Goal: Task Accomplishment & Management: Complete application form

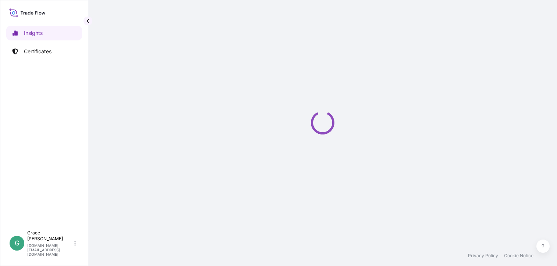
select select "2025"
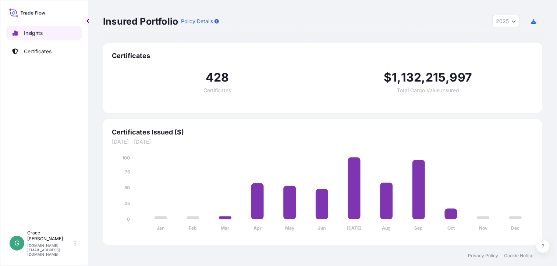
click at [43, 48] on p "Certificates" at bounding box center [38, 51] width 28 height 7
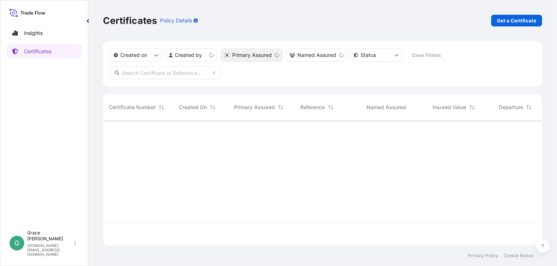
scroll to position [124, 434]
click at [211, 55] on html "Insights Certificates G [PERSON_NAME] [PERSON_NAME][DOMAIN_NAME][EMAIL_ADDRESS]…" at bounding box center [278, 133] width 557 height 266
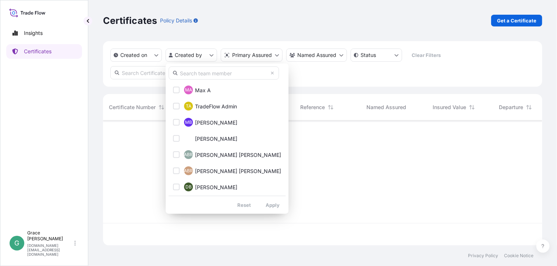
click at [202, 75] on input "text" at bounding box center [223, 73] width 110 height 13
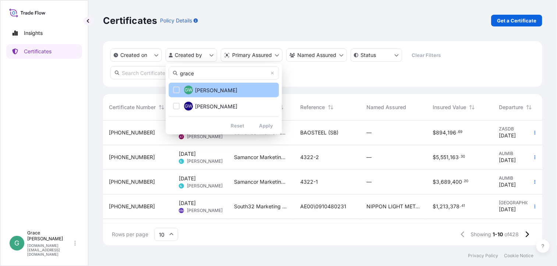
type input "grace"
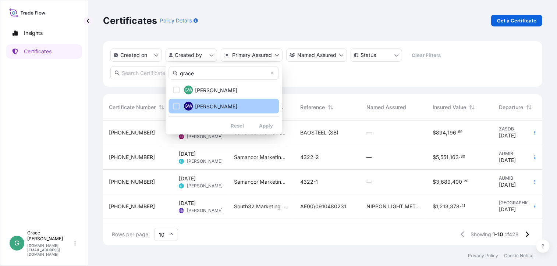
click at [178, 92] on div "Select Option" at bounding box center [176, 90] width 7 height 7
click at [177, 103] on div "Select Option" at bounding box center [176, 106] width 7 height 7
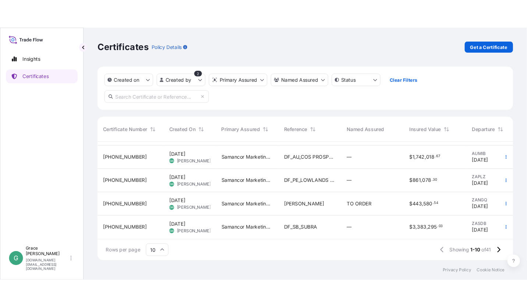
scroll to position [149, 0]
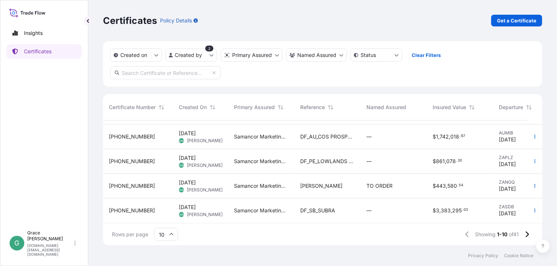
click at [336, 209] on div "DF_SB_SUBRA" at bounding box center [327, 211] width 66 height 25
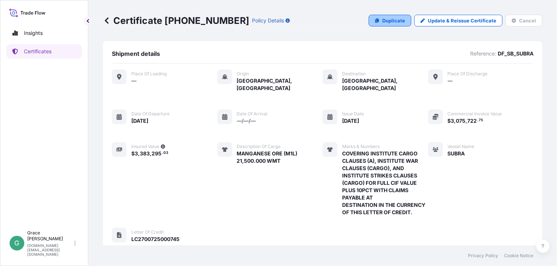
click at [390, 22] on p "Duplicate" at bounding box center [393, 20] width 23 height 7
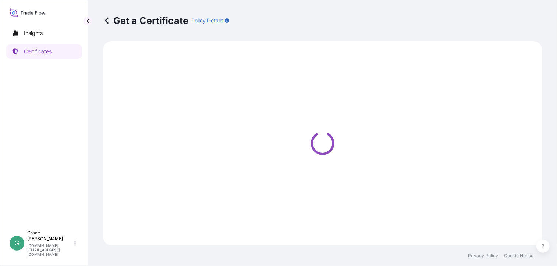
select select "Sea"
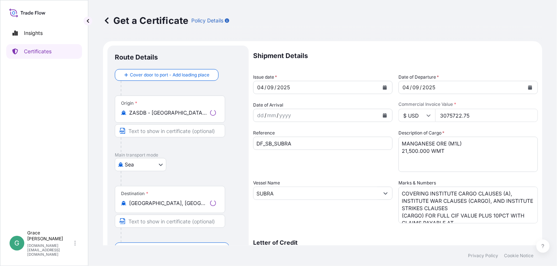
select select "31710"
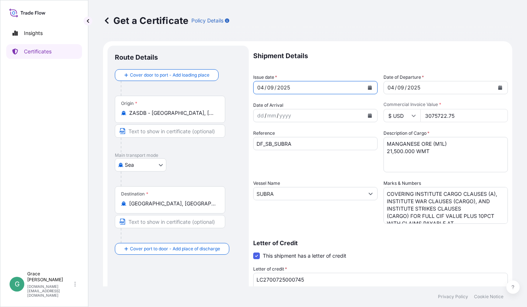
click at [369, 88] on button "Calendar" at bounding box center [370, 88] width 12 height 12
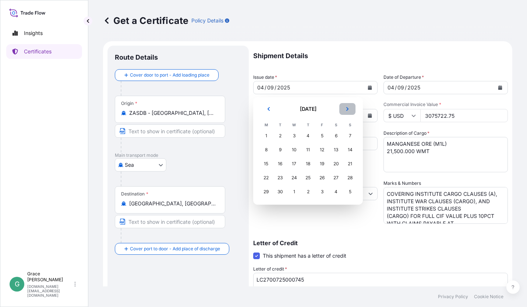
click at [345, 110] on icon "Next" at bounding box center [347, 109] width 4 height 4
click at [323, 149] on div "10" at bounding box center [321, 149] width 13 height 13
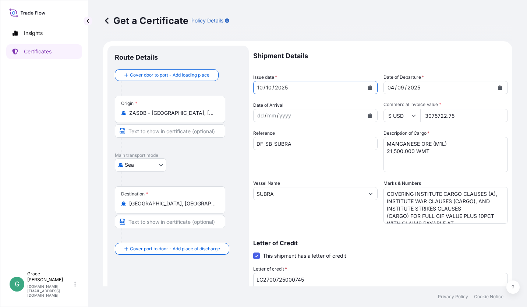
click at [494, 86] on button "Calendar" at bounding box center [500, 88] width 12 height 12
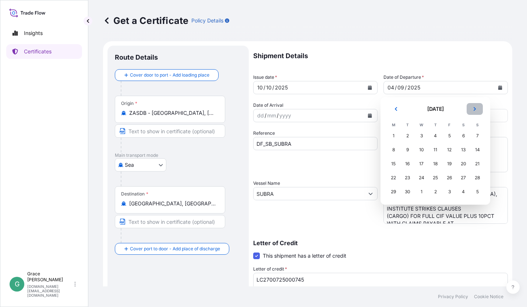
click at [476, 110] on icon "Next" at bounding box center [474, 109] width 4 height 4
click at [449, 150] on div "10" at bounding box center [448, 149] width 13 height 13
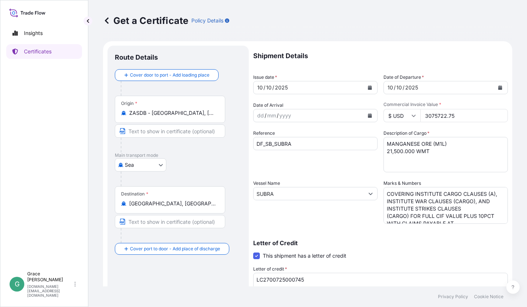
drag, startPoint x: 459, startPoint y: 117, endPoint x: 411, endPoint y: 113, distance: 47.9
click at [411, 113] on div "$ USD 3075722.75" at bounding box center [445, 115] width 124 height 13
paste input "193416.22"
type input "3193416.22"
click at [304, 144] on input "DF_SB_SUBRA" at bounding box center [315, 143] width 124 height 13
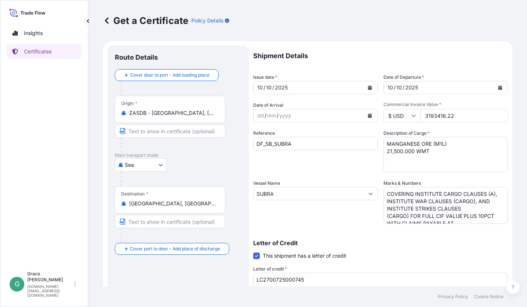
click at [299, 147] on input "DF_SB_SUBRA" at bounding box center [315, 143] width 124 height 13
drag, startPoint x: 286, startPoint y: 142, endPoint x: 275, endPoint y: 142, distance: 10.7
click at [275, 142] on input "DF_SB_SUBRA" at bounding box center [315, 143] width 124 height 13
paste input "CORAL HALO"
type input "DF_SB_CORAL HALO"
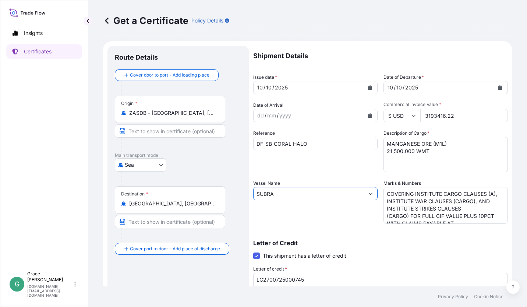
drag, startPoint x: 282, startPoint y: 194, endPoint x: 248, endPoint y: 190, distance: 34.8
click at [248, 190] on form "Route Details Cover door to port - Add loading place Place of loading Road / In…" at bounding box center [307, 231] width 409 height 380
paste input "CORAL HALO"
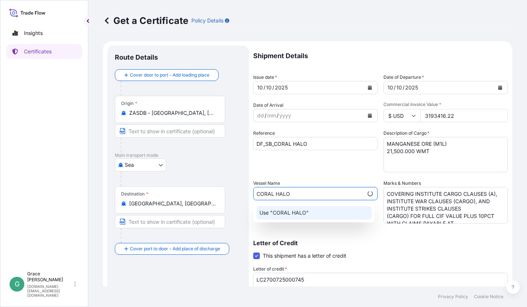
click at [311, 214] on div "Use "CORAL HALO"" at bounding box center [313, 212] width 115 height 13
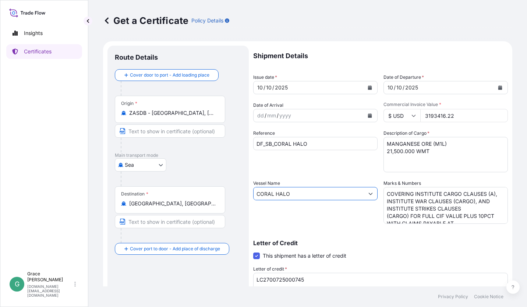
type input "CORAL HALO"
drag, startPoint x: 314, startPoint y: 278, endPoint x: 246, endPoint y: 277, distance: 67.7
click at [246, 266] on form "Route Details Cover door to port - Add loading place Place of loading Road / In…" at bounding box center [307, 231] width 409 height 380
paste textarea "ZJY37IL000248000"
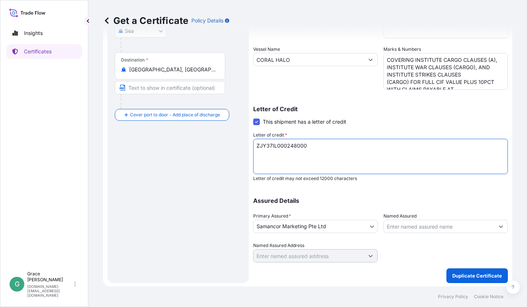
scroll to position [135, 0]
type textarea "ZJY37IL000248000"
click at [478, 266] on button "Duplicate Certificate" at bounding box center [476, 274] width 61 height 15
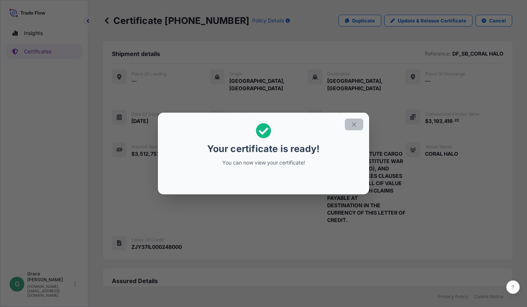
click at [353, 123] on icon "button" at bounding box center [353, 124] width 7 height 7
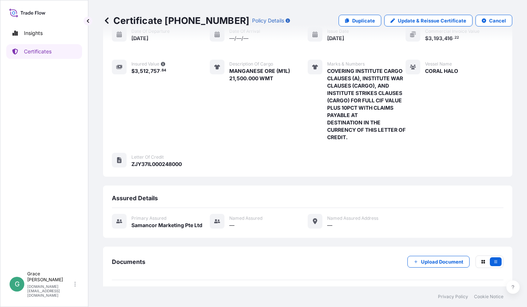
scroll to position [110, 0]
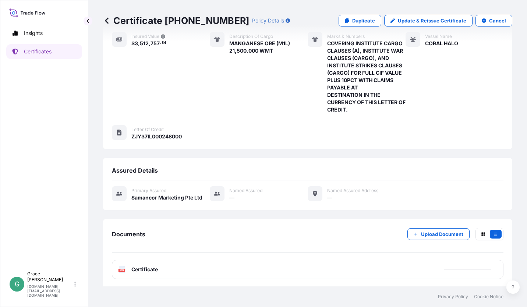
click at [173, 266] on div "PDF Certificate" at bounding box center [307, 269] width 391 height 19
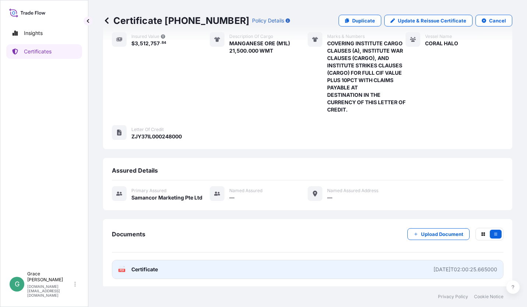
click at [153, 266] on span "Certificate" at bounding box center [144, 269] width 26 height 7
